Goal: Transaction & Acquisition: Purchase product/service

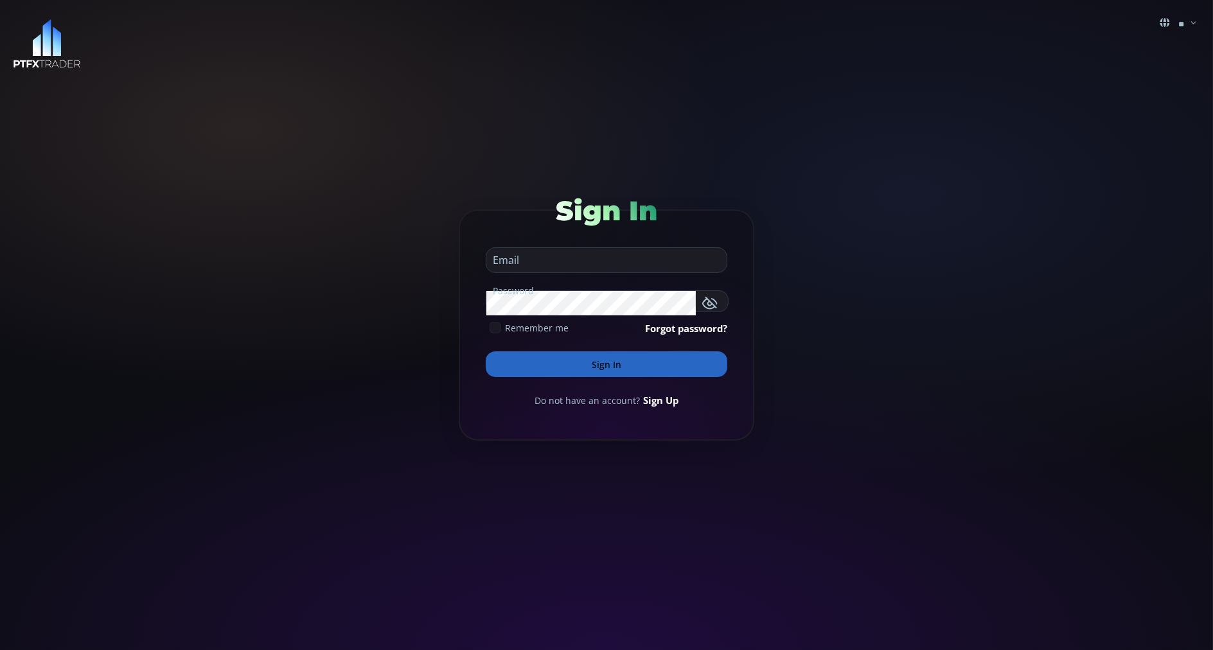
type input "**********"
click at [510, 361] on button "Sign In" at bounding box center [607, 365] width 242 height 26
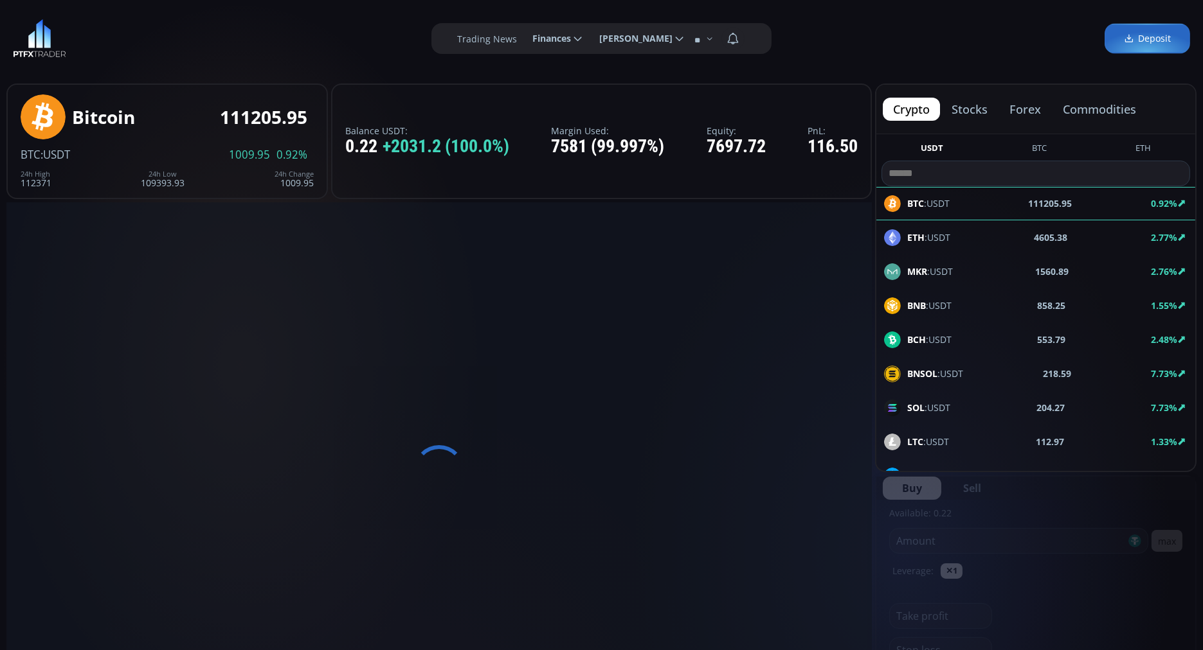
scroll to position [174, 0]
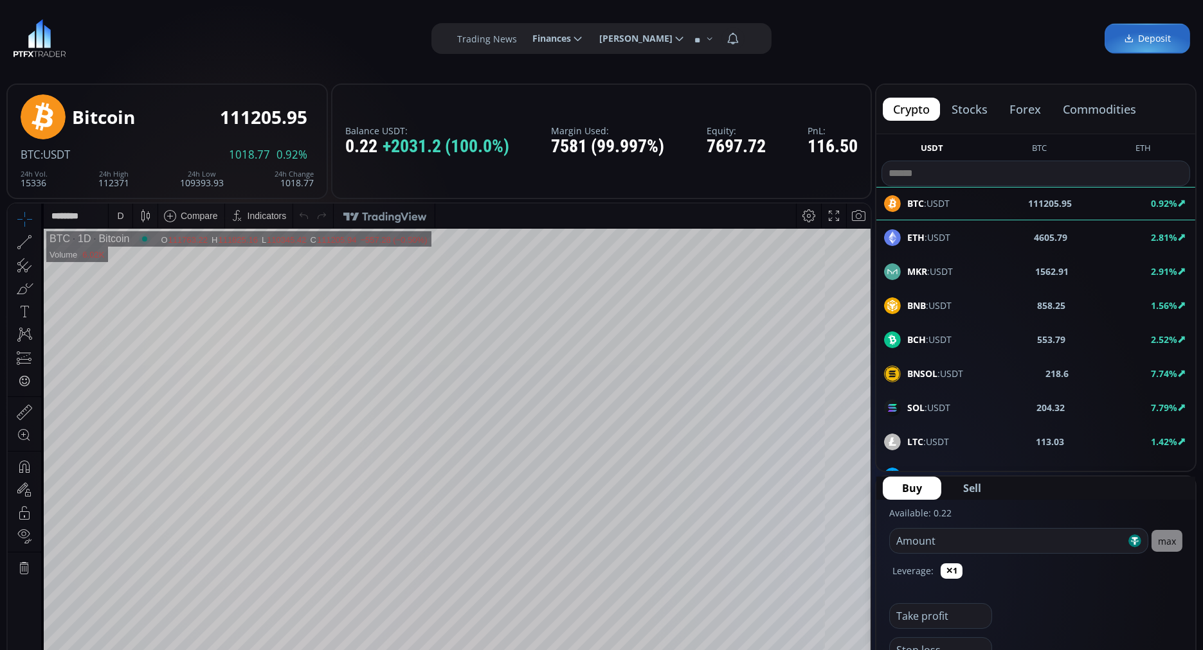
click at [1083, 107] on button "commodities" at bounding box center [1099, 109] width 94 height 23
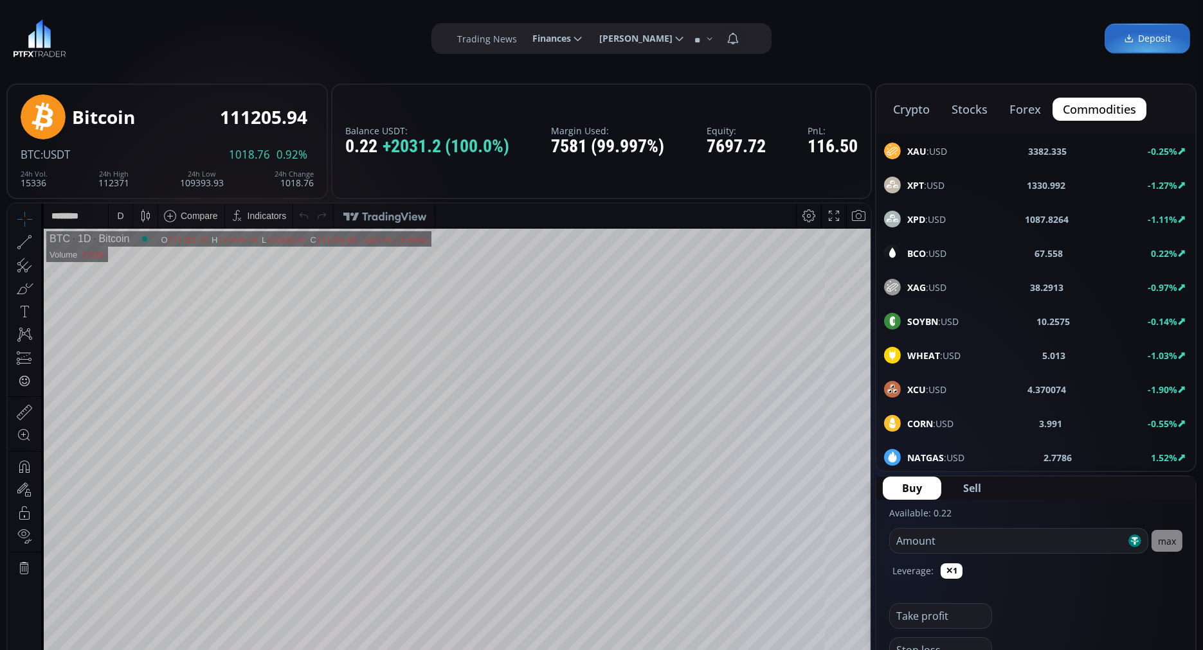
click at [926, 248] on span "BCO :USD" at bounding box center [926, 253] width 39 height 13
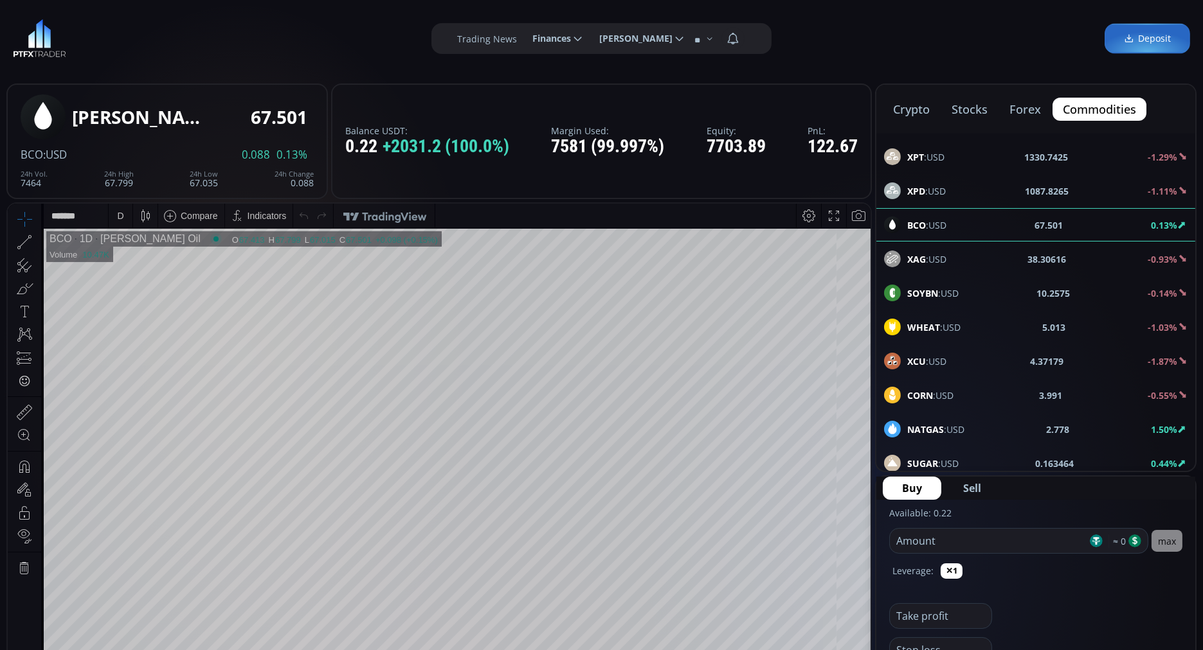
scroll to position [33, 0]
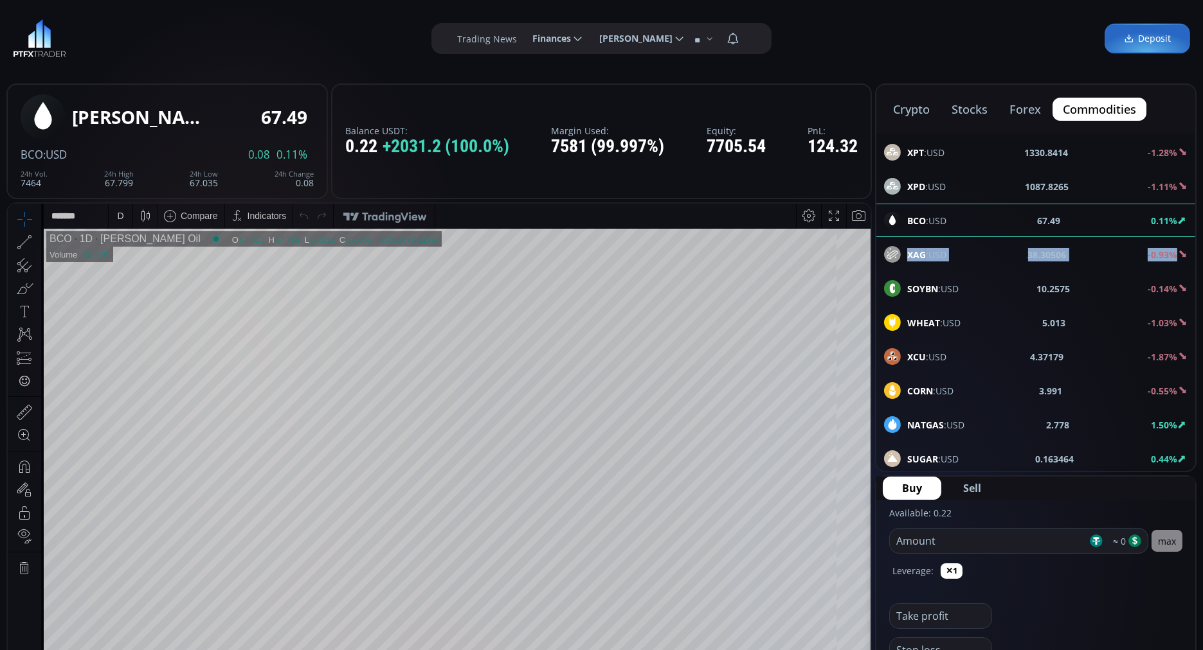
drag, startPoint x: 877, startPoint y: 297, endPoint x: 875, endPoint y: 268, distance: 29.0
click at [875, 268] on div "crypto stocks forex commodities XAU :USD 3383.03 -0.23% XPT :USD 1330.8414 -1.2…" at bounding box center [1035, 278] width 321 height 389
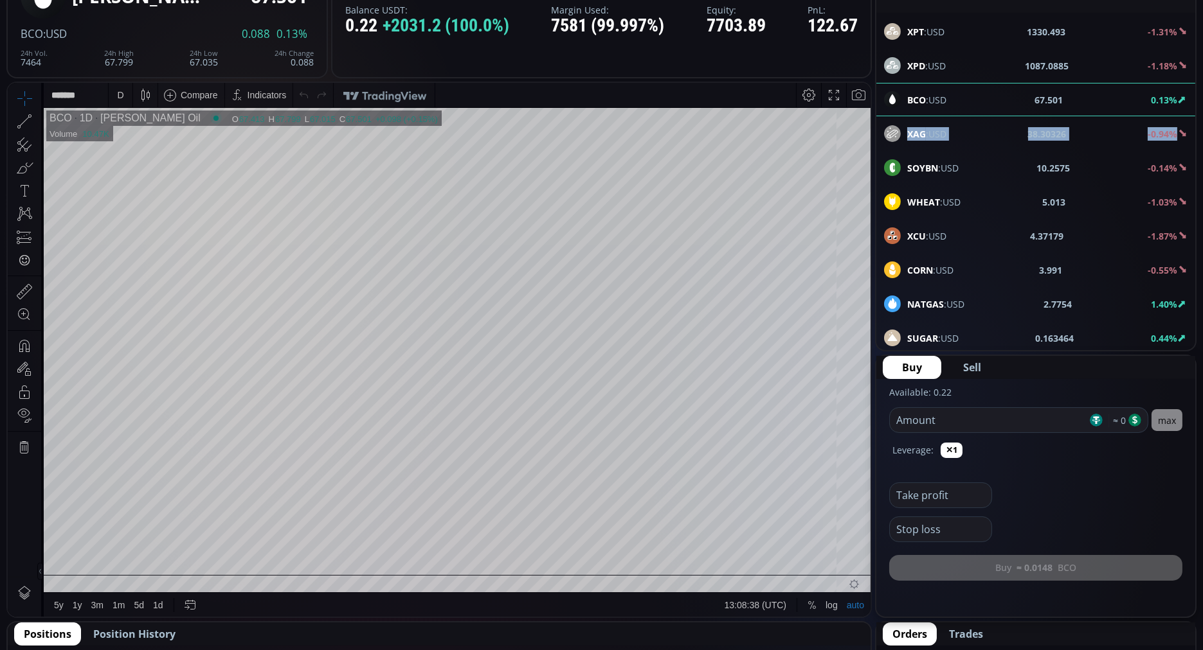
scroll to position [0, 0]
